Goal: Find specific page/section: Find specific page/section

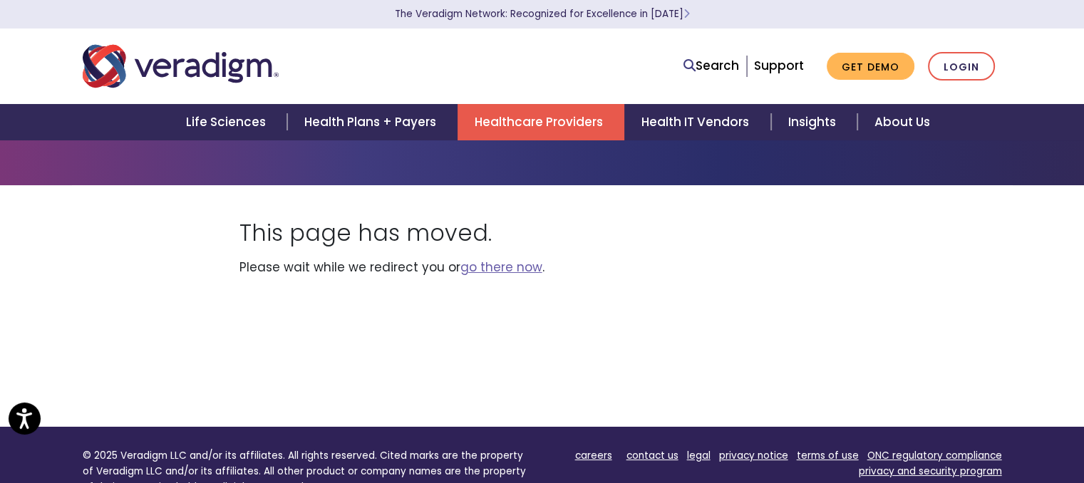
click at [509, 119] on link "Healthcare Providers" at bounding box center [541, 122] width 167 height 36
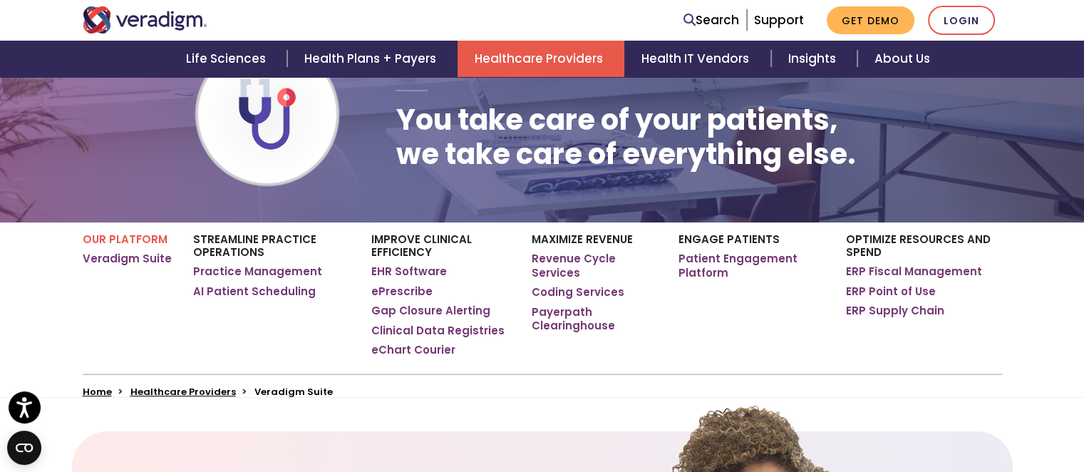
scroll to position [143, 0]
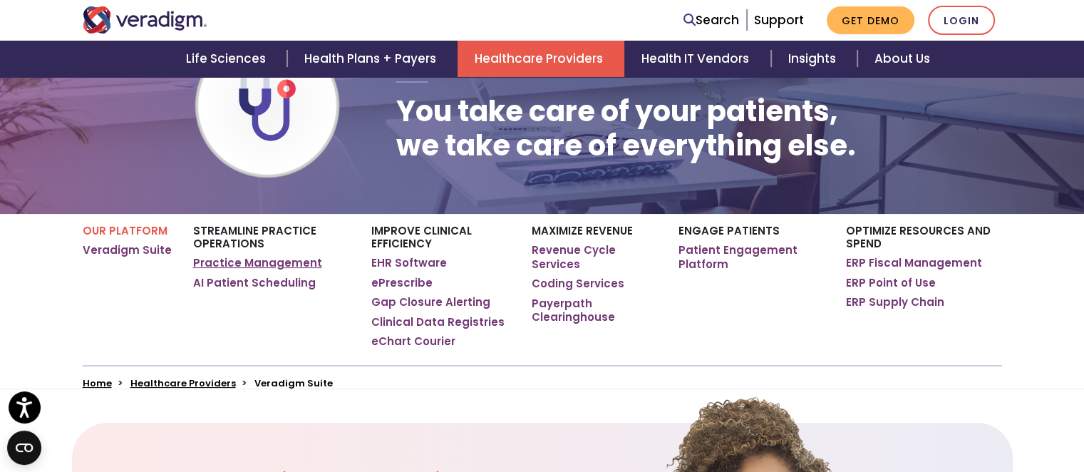
click at [238, 263] on link "Practice Management" at bounding box center [257, 263] width 129 height 14
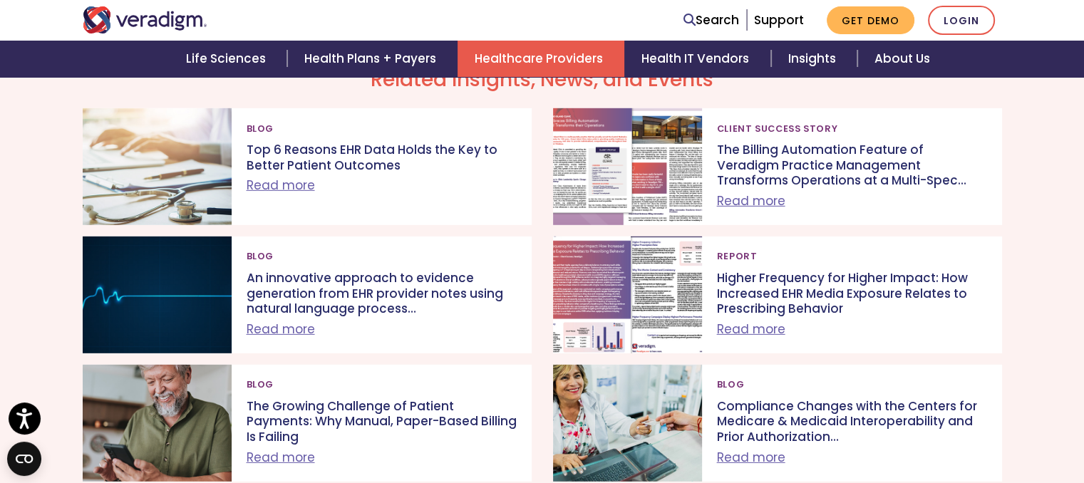
scroll to position [4276, 0]
